Goal: Information Seeking & Learning: Learn about a topic

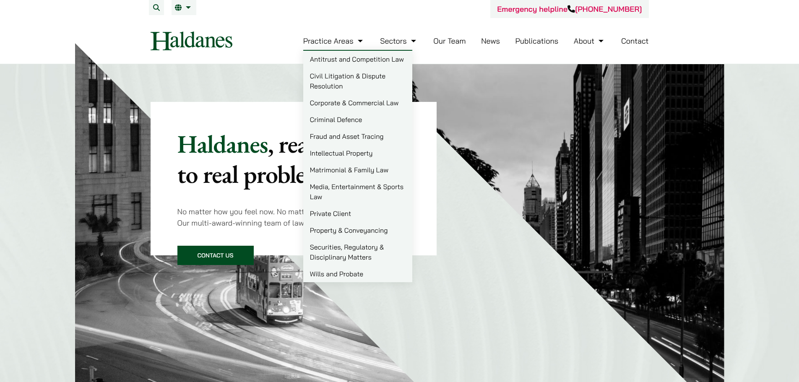
click at [443, 38] on link "Our Team" at bounding box center [449, 41] width 32 height 10
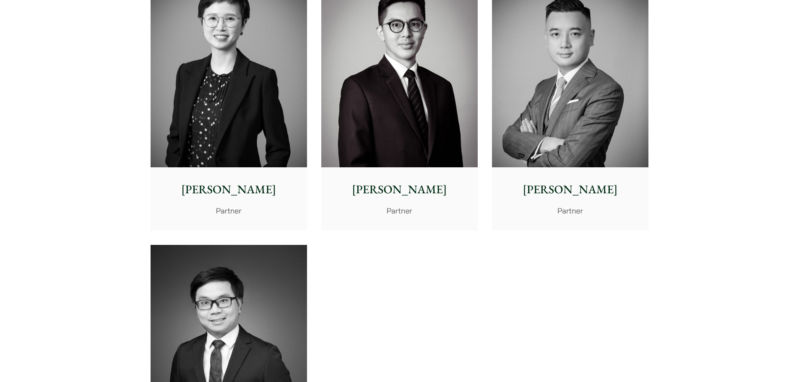
scroll to position [1719, 0]
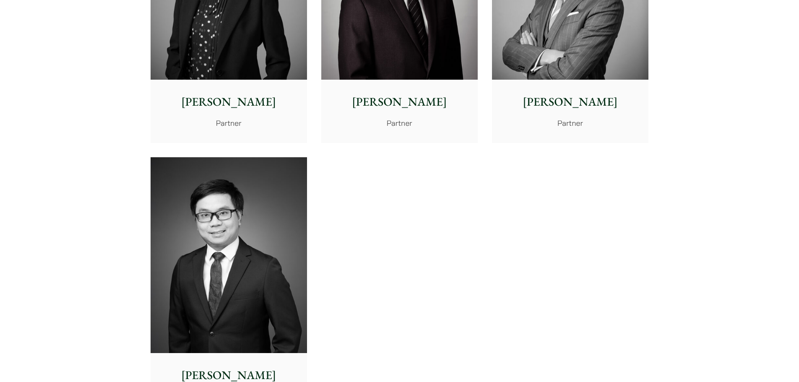
click at [271, 222] on img at bounding box center [229, 255] width 156 height 196
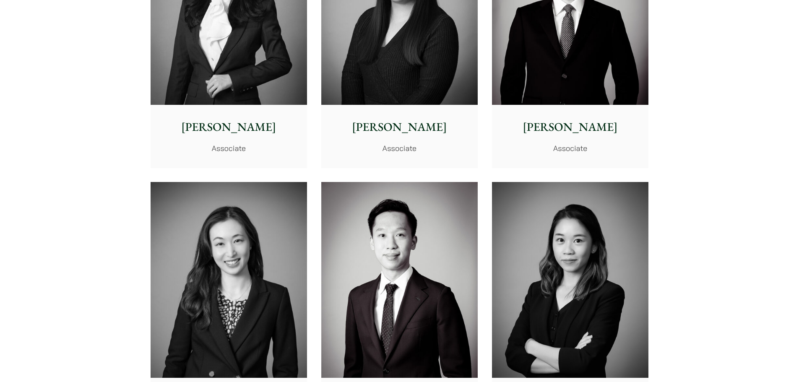
scroll to position [2683, 0]
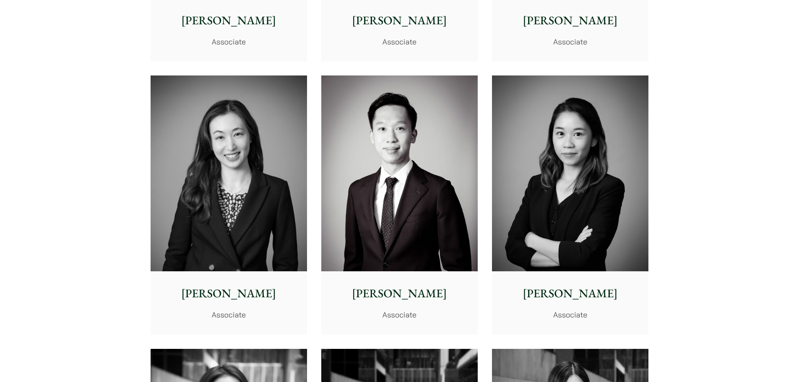
click at [213, 139] on img at bounding box center [229, 173] width 156 height 196
click at [422, 229] on img at bounding box center [399, 173] width 156 height 196
click at [179, 179] on img at bounding box center [229, 173] width 156 height 196
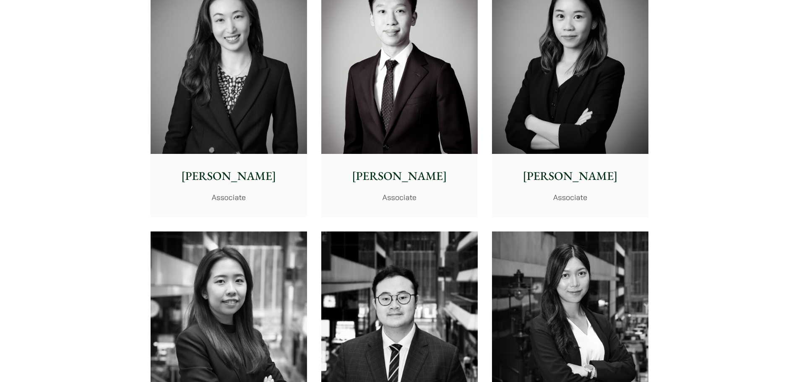
scroll to position [2725, 0]
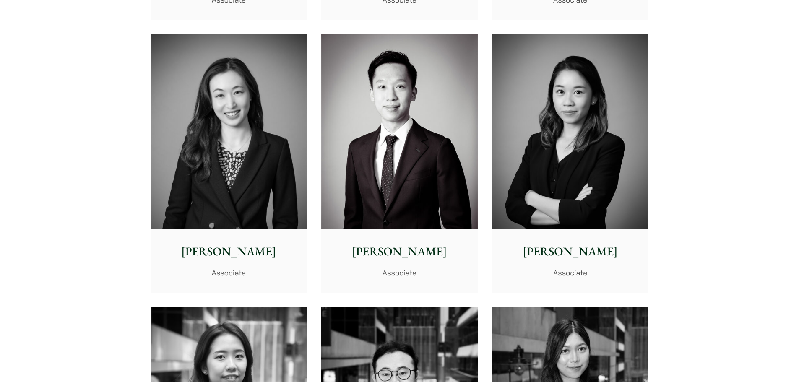
click at [542, 181] on img at bounding box center [570, 132] width 156 height 196
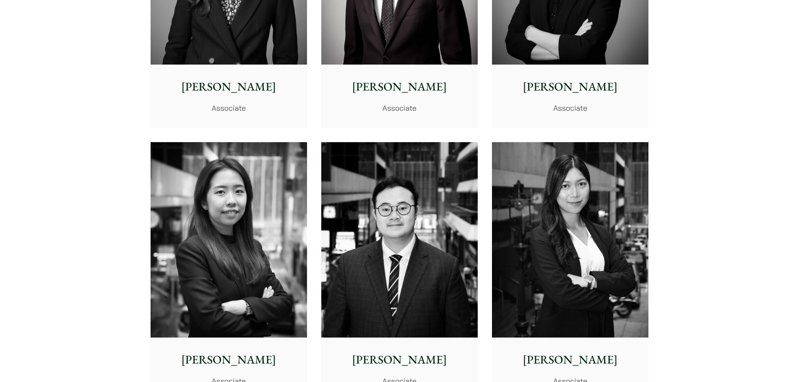
scroll to position [2893, 0]
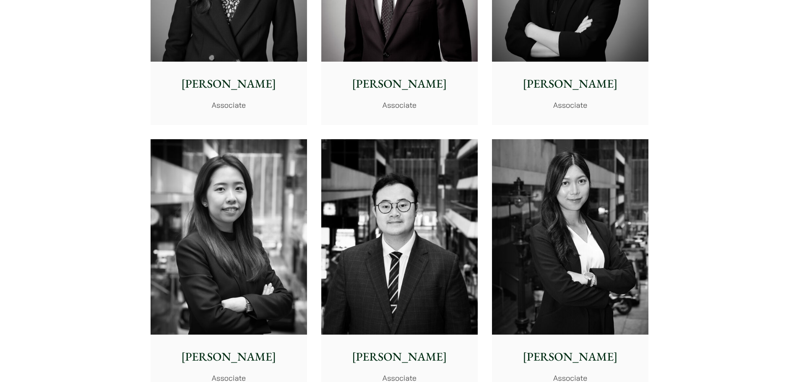
click at [247, 261] on img at bounding box center [229, 237] width 156 height 196
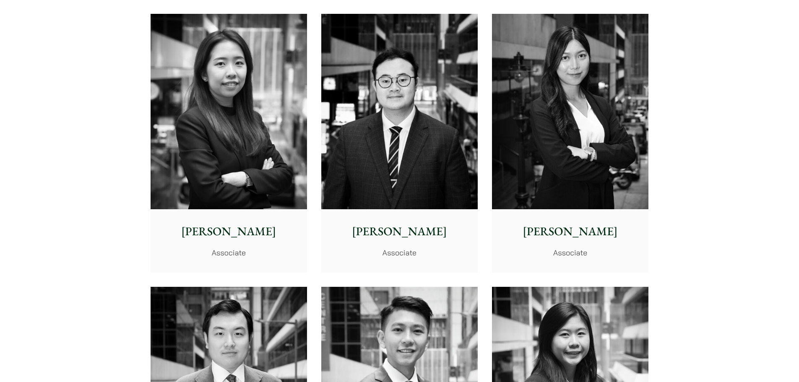
scroll to position [3019, 0]
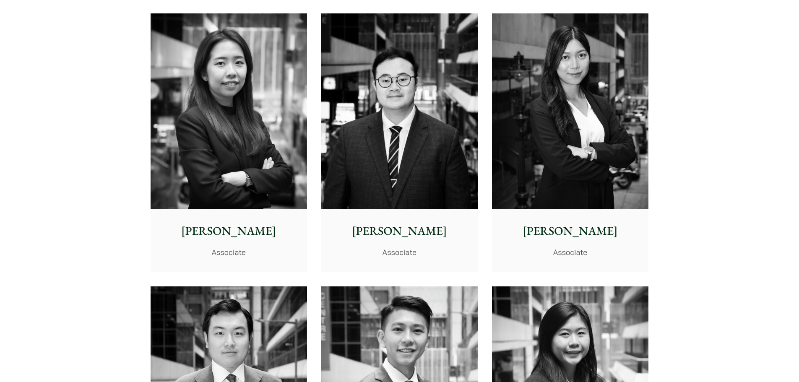
click at [415, 126] on img at bounding box center [399, 111] width 156 height 196
click at [557, 117] on img at bounding box center [570, 111] width 156 height 196
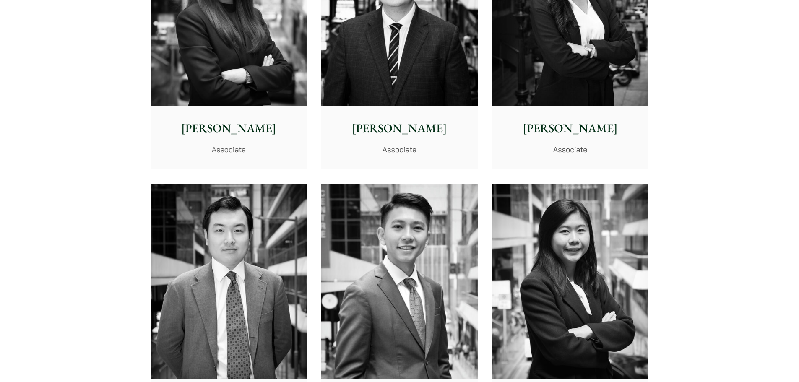
scroll to position [3228, 0]
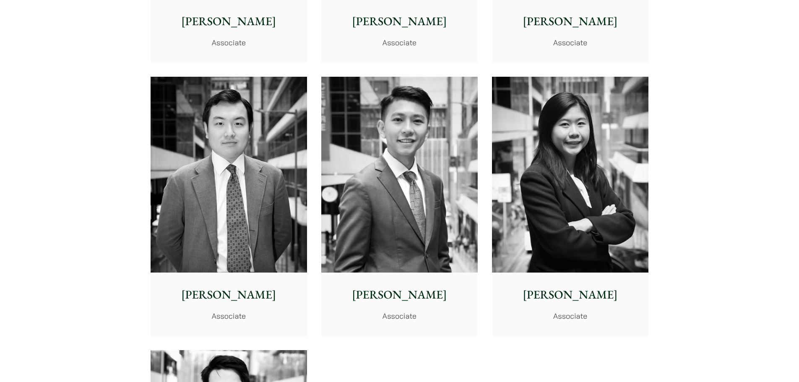
click at [239, 167] on img at bounding box center [229, 175] width 156 height 196
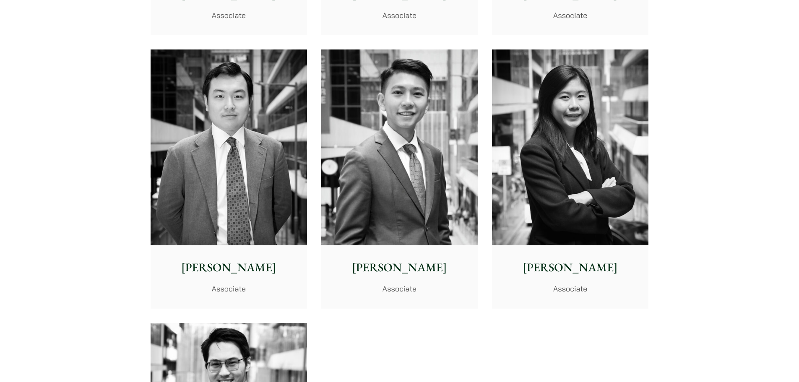
scroll to position [3270, 0]
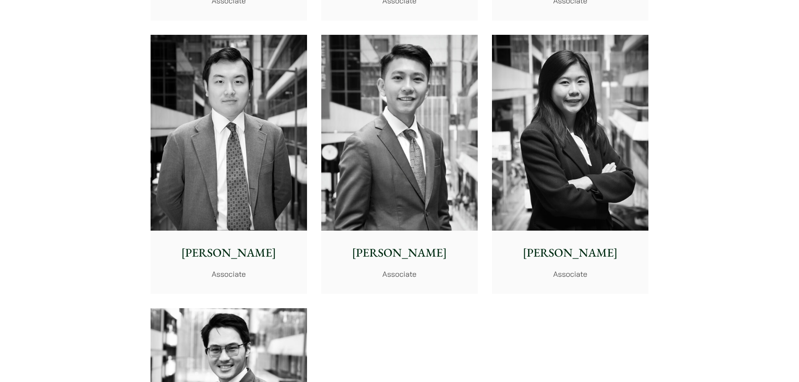
click at [548, 204] on img at bounding box center [570, 133] width 156 height 196
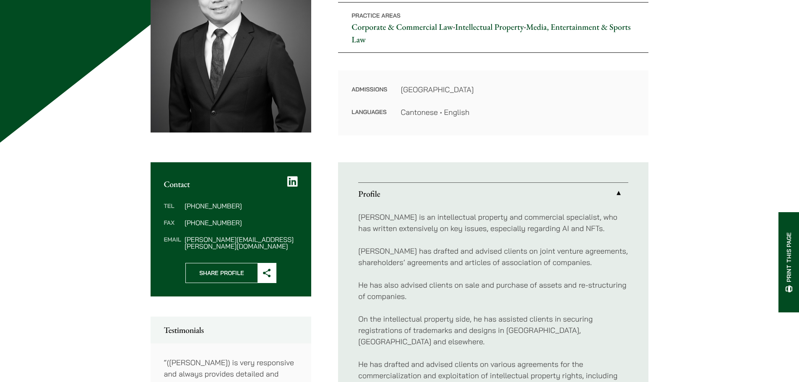
scroll to position [168, 0]
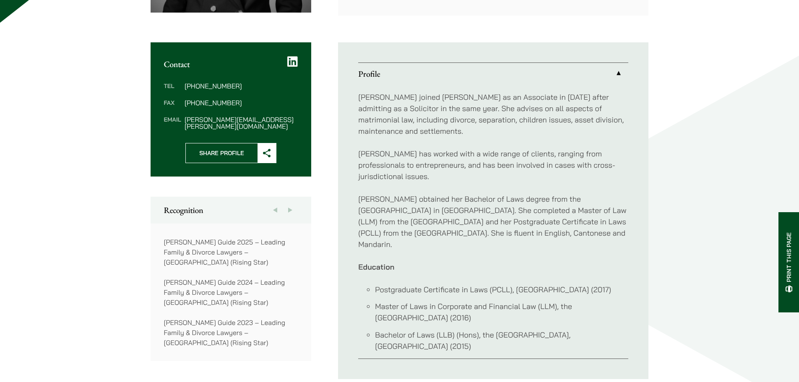
scroll to position [293, 0]
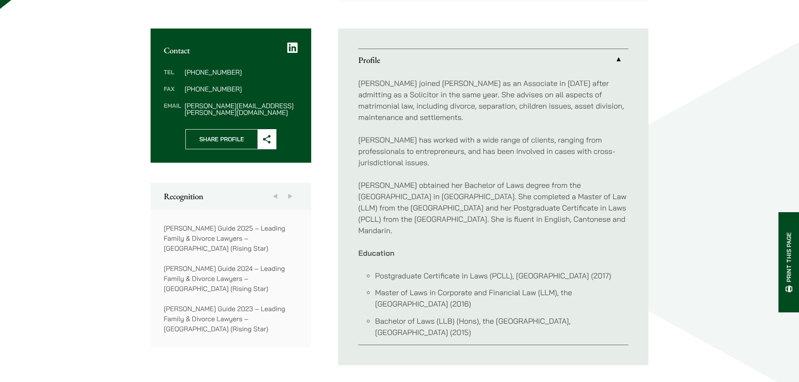
click at [293, 187] on button "Next" at bounding box center [290, 196] width 15 height 27
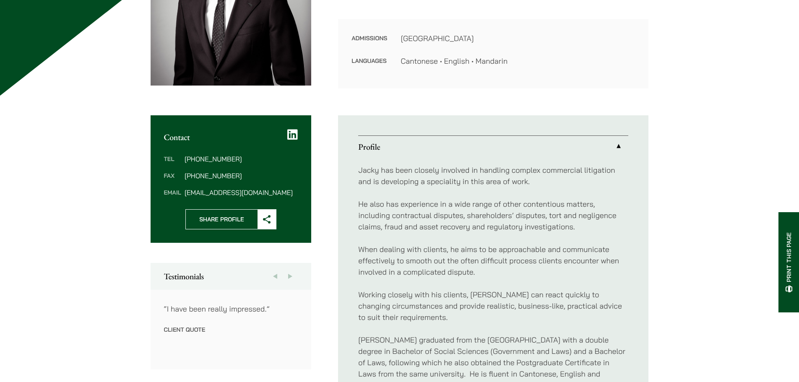
scroll to position [210, 0]
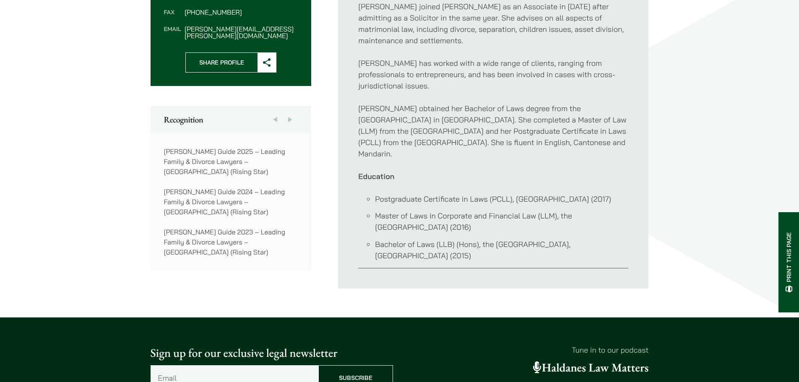
scroll to position [293, 0]
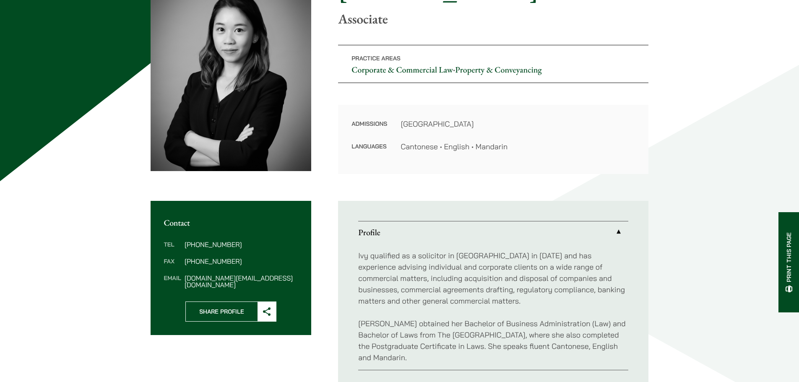
scroll to position [126, 0]
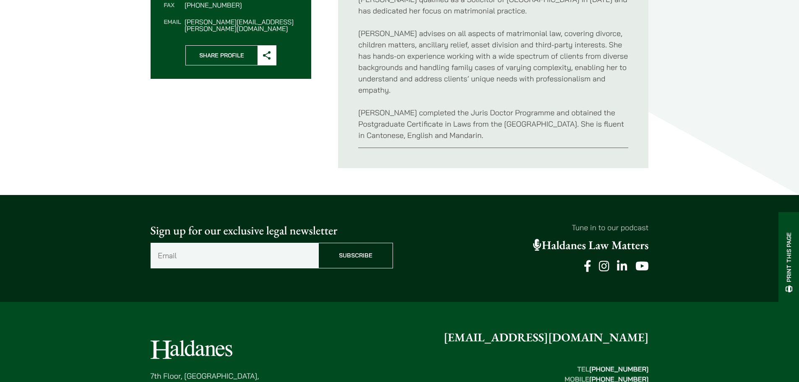
scroll to position [84, 0]
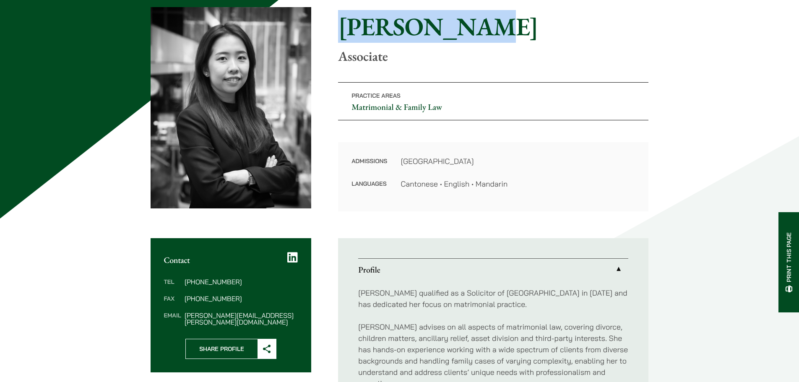
drag, startPoint x: 464, startPoint y: 26, endPoint x: 333, endPoint y: 24, distance: 130.8
click at [333, 24] on div "Home » Lawyers » [PERSON_NAME] [PERSON_NAME] Associate Practice Areas Matrimoni…" at bounding box center [400, 109] width 498 height 204
click at [292, 254] on icon at bounding box center [292, 258] width 10 height 12
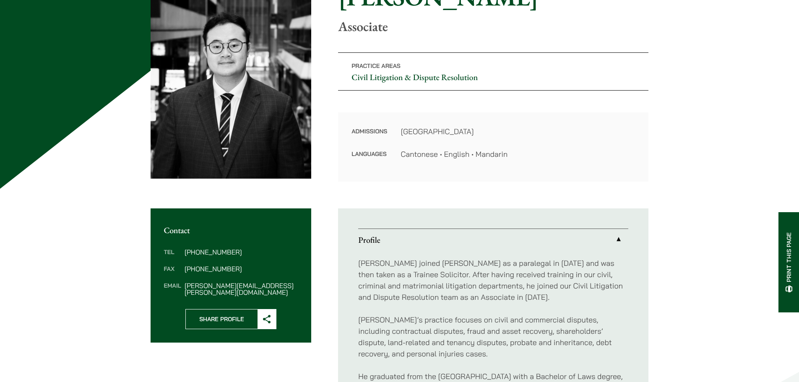
scroll to position [126, 0]
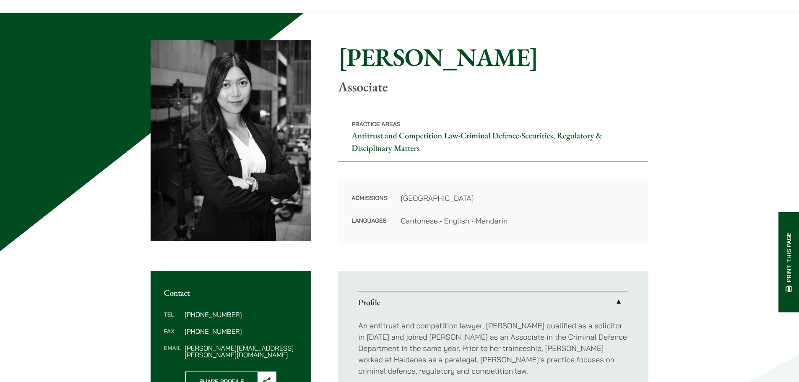
scroll to position [210, 0]
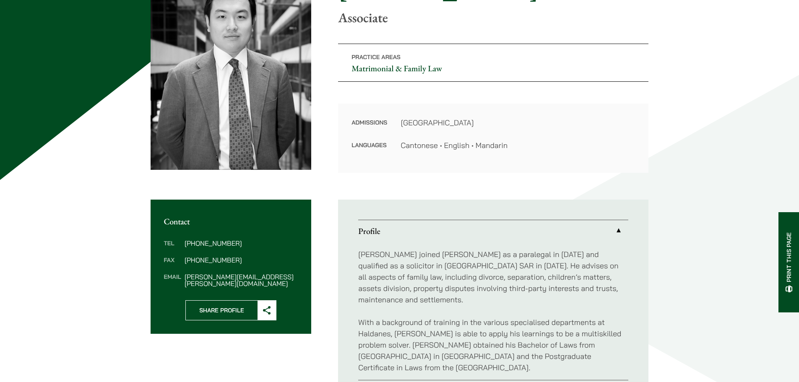
scroll to position [126, 0]
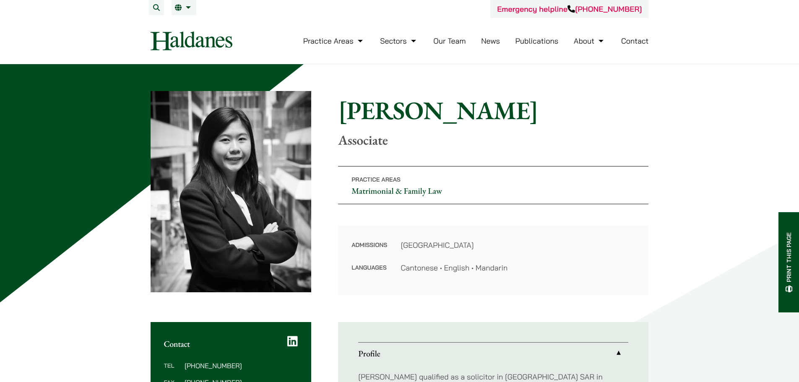
click at [460, 43] on link "Our Team" at bounding box center [449, 41] width 32 height 10
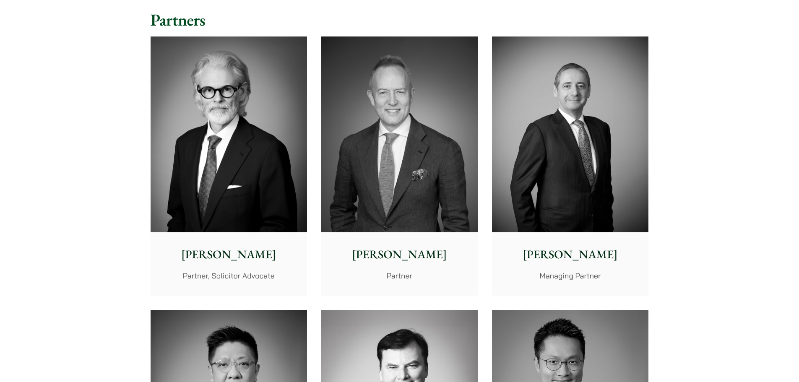
scroll to position [168, 0]
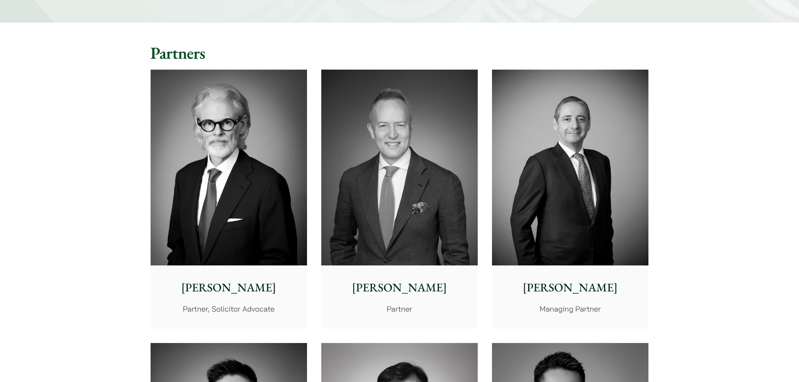
click at [620, 213] on img at bounding box center [570, 168] width 156 height 196
